Goal: Information Seeking & Learning: Learn about a topic

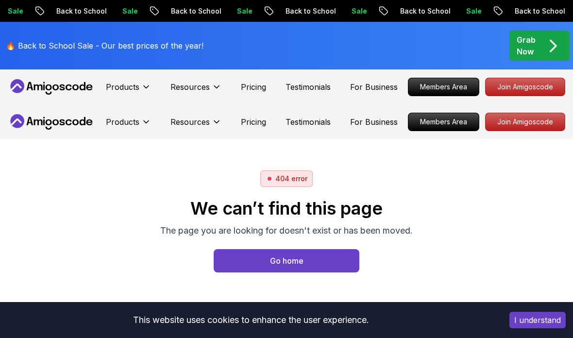
click at [208, 117] on p "Resources" at bounding box center [190, 122] width 39 height 12
click at [148, 125] on icon at bounding box center [146, 122] width 10 height 10
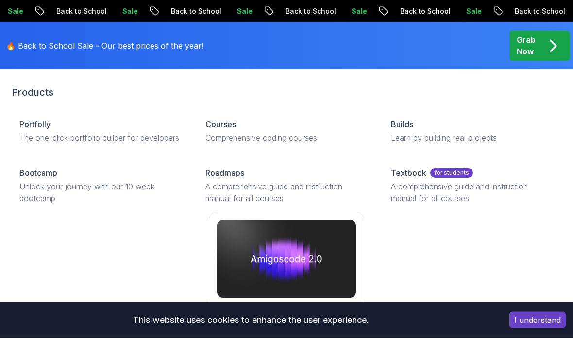
scroll to position [70, 0]
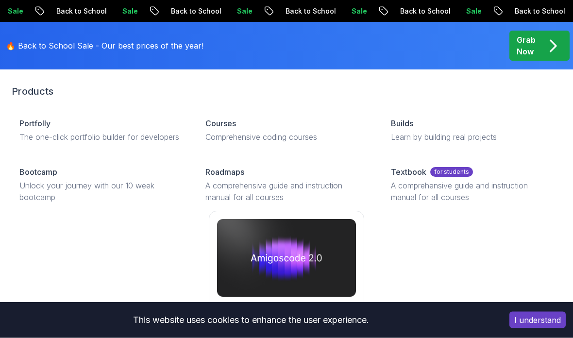
click at [425, 204] on p "A comprehensive guide and instruction manual for all courses" at bounding box center [472, 191] width 163 height 23
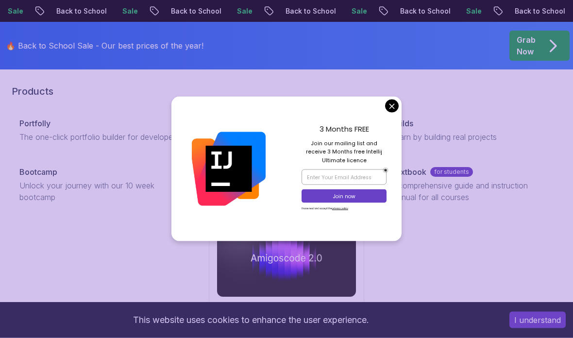
scroll to position [109, 0]
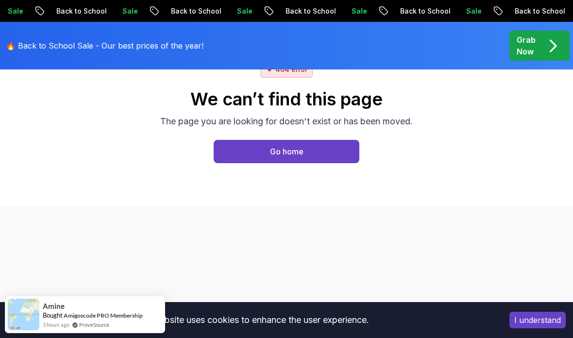
click at [391, 124] on p "The page you are looking for doesn't exist or has been moved." at bounding box center [286, 122] width 253 height 14
click at [445, 202] on div "404 error We can’t find this page The page you are looking for doesn't exist or…" at bounding box center [286, 118] width 573 height 176
click at [289, 143] on button "Go home" at bounding box center [287, 151] width 146 height 23
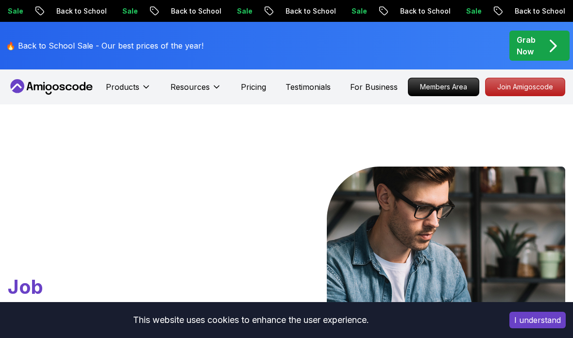
click at [148, 85] on icon at bounding box center [146, 87] width 10 height 10
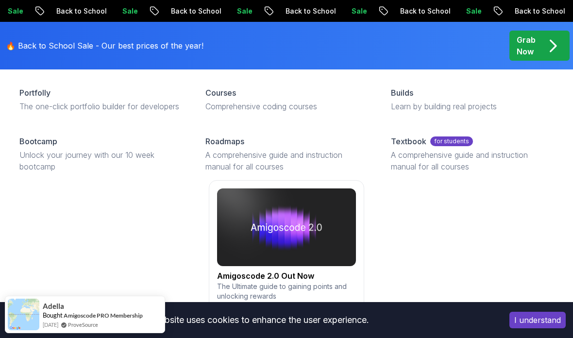
scroll to position [66, 0]
click at [124, 163] on p "Unlock your journey with our 10 week bootcamp" at bounding box center [100, 161] width 163 height 23
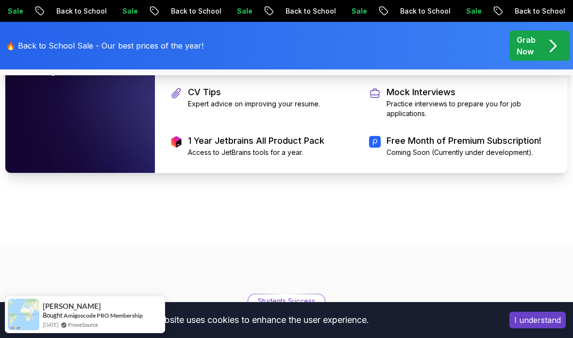
scroll to position [2228, 0]
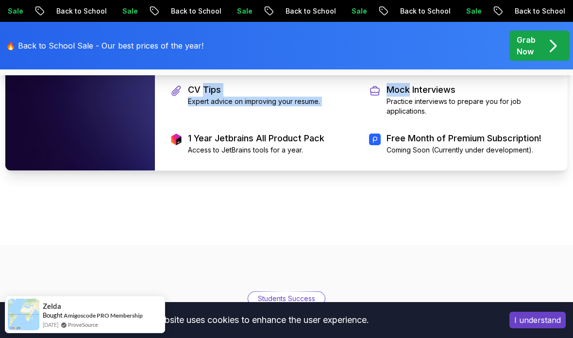
click at [339, 218] on div "Price What's Included Equip Yourself with Essential Skills and Real-World Exper…" at bounding box center [286, 12] width 573 height 411
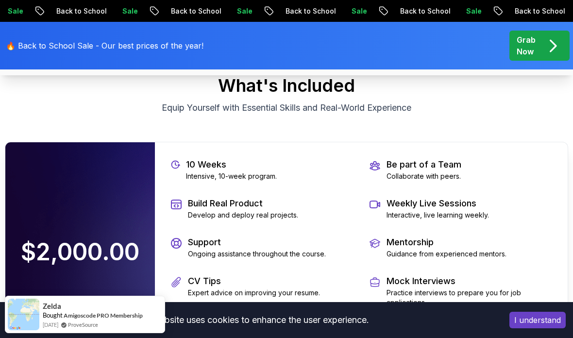
scroll to position [2034, 0]
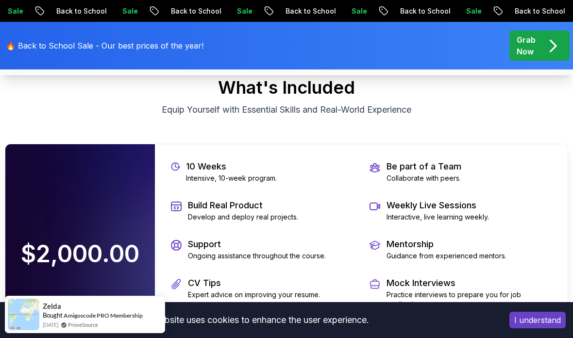
click at [523, 50] on p "Grab Now" at bounding box center [526, 45] width 19 height 23
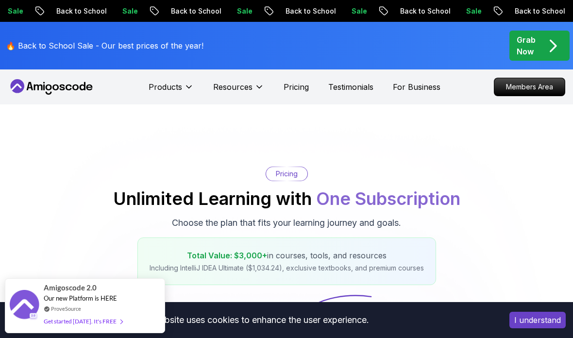
click at [184, 85] on button "Products" at bounding box center [171, 90] width 45 height 19
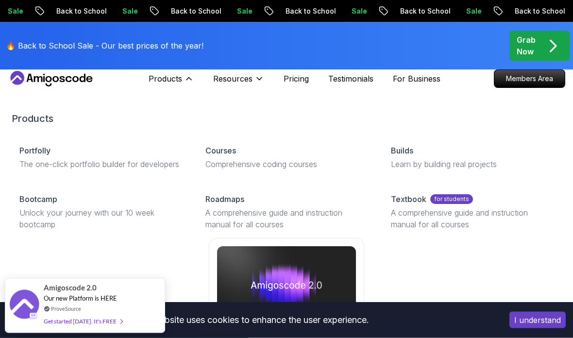
scroll to position [8, 0]
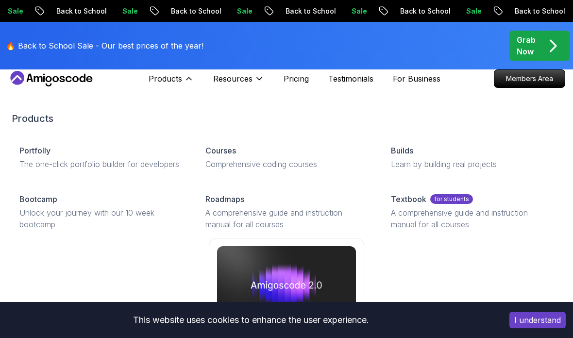
click at [277, 155] on div "Courses" at bounding box center [287, 151] width 163 height 12
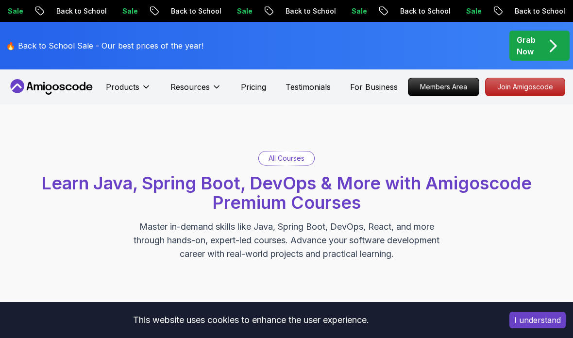
click at [136, 84] on p "Products" at bounding box center [123, 87] width 34 height 12
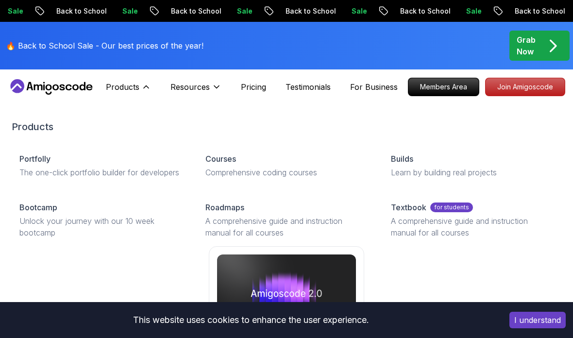
click at [214, 87] on icon at bounding box center [217, 87] width 10 height 10
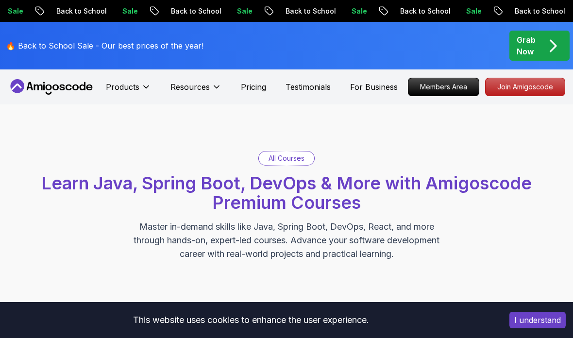
click at [217, 88] on icon at bounding box center [217, 87] width 10 height 10
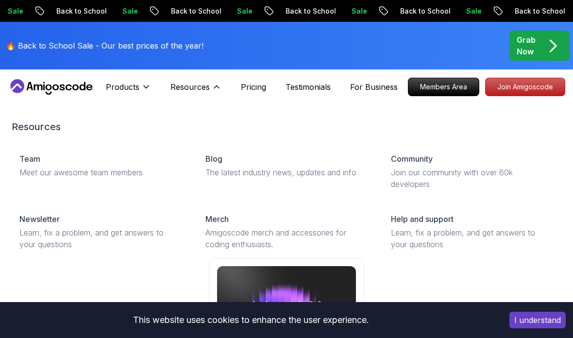
click at [215, 86] on icon at bounding box center [216, 87] width 5 height 2
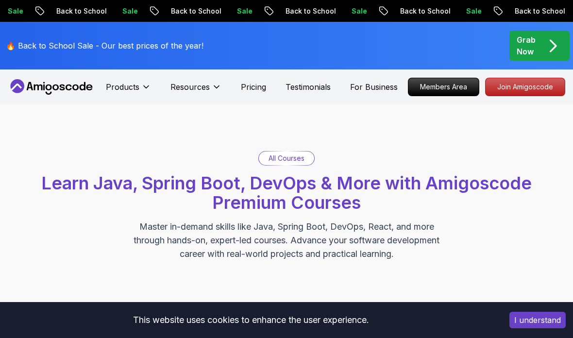
click at [146, 82] on button "Products" at bounding box center [128, 90] width 45 height 19
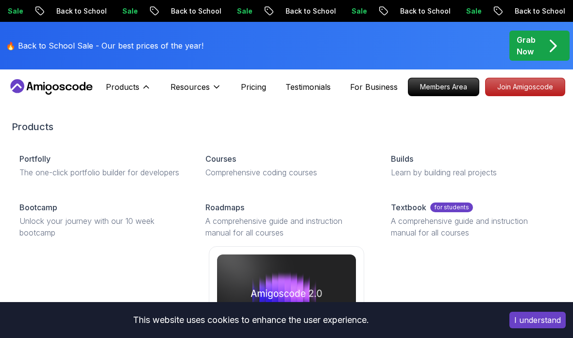
click at [422, 159] on div "Builds" at bounding box center [472, 159] width 163 height 12
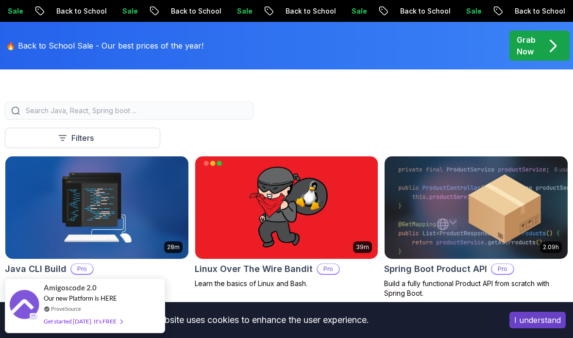
scroll to position [292, 0]
